Goal: Transaction & Acquisition: Purchase product/service

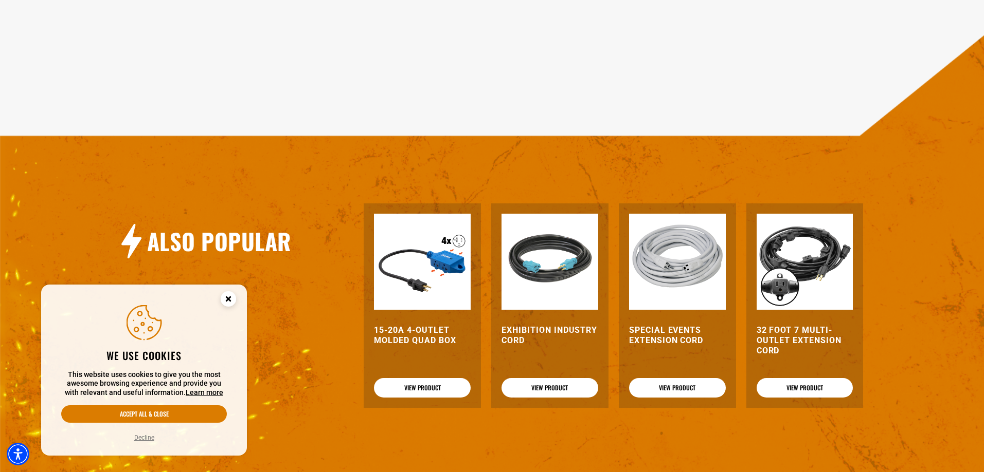
scroll to position [1131, 0]
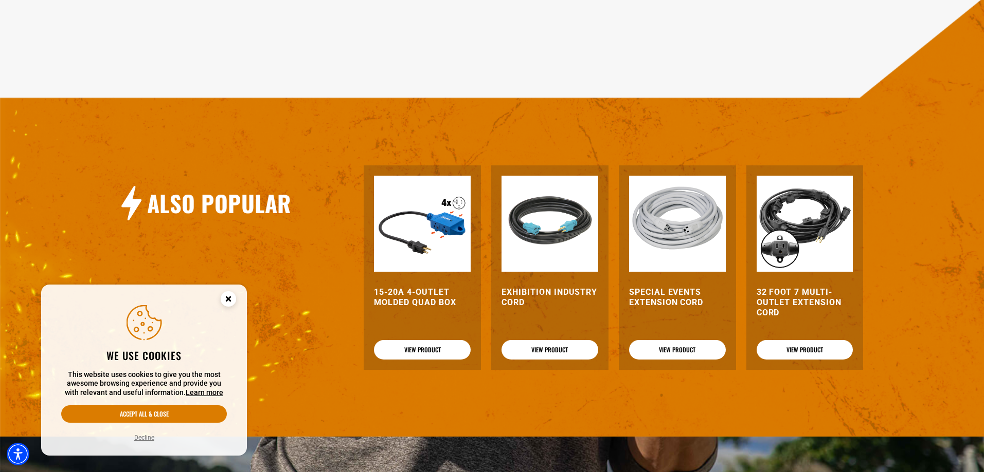
click at [543, 243] on img at bounding box center [549, 224] width 97 height 97
